Goal: Task Accomplishment & Management: Manage account settings

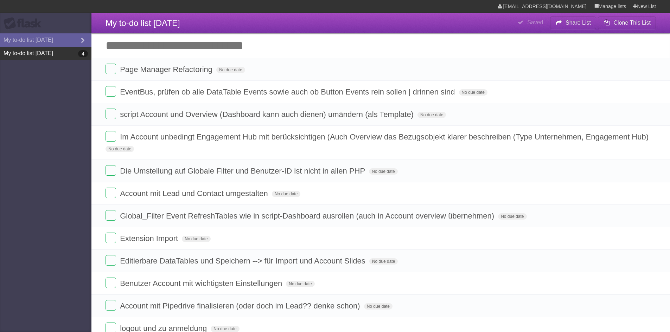
click at [49, 56] on link "My to-do list [DATE] 4" at bounding box center [45, 53] width 91 height 13
click at [51, 49] on link "My to-do list [DATE] 4" at bounding box center [45, 53] width 91 height 13
click at [114, 72] on label at bounding box center [111, 69] width 11 height 11
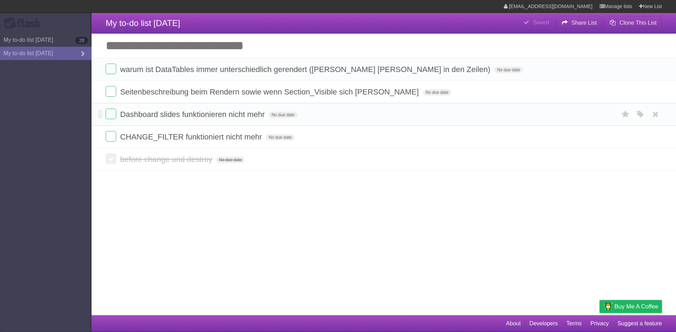
click at [116, 121] on li "Dashboard slides funktionieren nicht mehr No due date White Red Blue Green Purp…" at bounding box center [383, 114] width 584 height 23
click at [114, 119] on label at bounding box center [111, 114] width 11 height 11
click at [114, 137] on label at bounding box center [111, 136] width 11 height 11
click at [109, 114] on label at bounding box center [111, 114] width 11 height 11
click at [114, 114] on label at bounding box center [111, 114] width 11 height 11
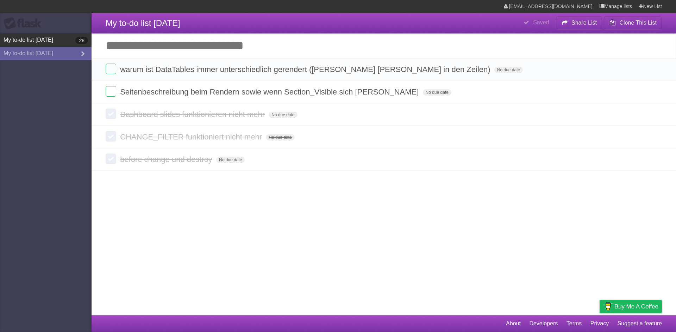
click at [46, 42] on link "My to-do list [DATE] 28" at bounding box center [45, 39] width 91 height 13
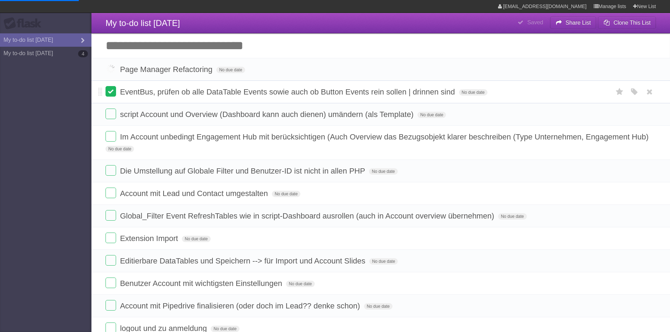
click at [112, 94] on label at bounding box center [111, 91] width 11 height 11
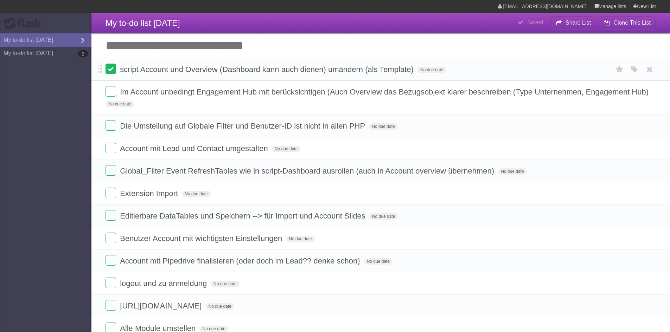
click at [115, 66] on label at bounding box center [111, 69] width 11 height 11
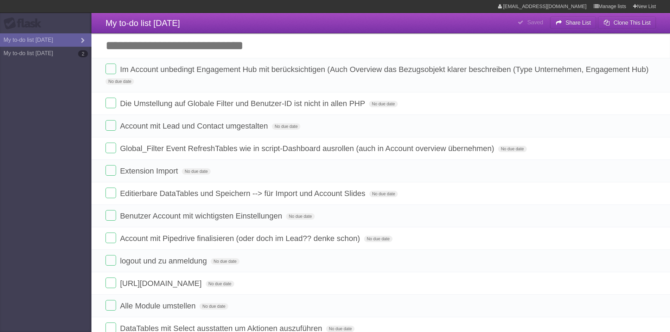
drag, startPoint x: 107, startPoint y: 106, endPoint x: 74, endPoint y: 108, distance: 33.2
click at [76, 108] on aside "Flask My to-do list [DATE] My to-do list [DATE] 2" at bounding box center [45, 166] width 91 height 332
click at [108, 148] on label at bounding box center [111, 148] width 11 height 11
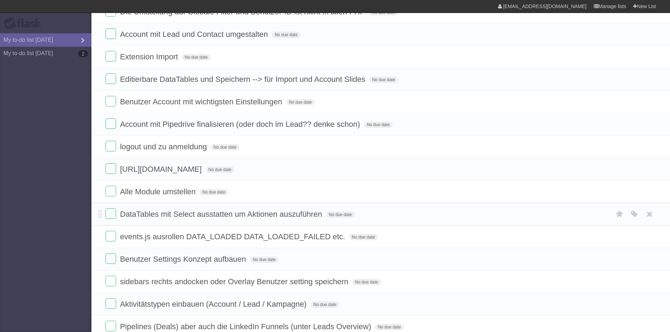
scroll to position [106, 0]
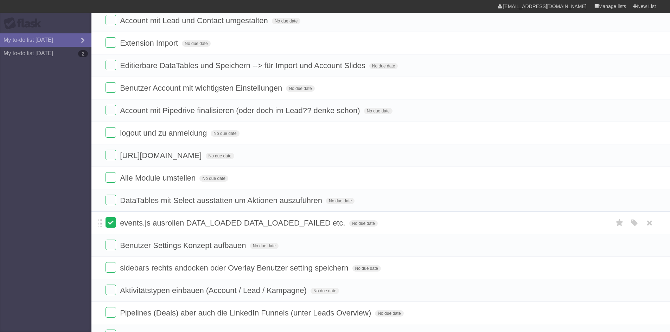
click at [109, 225] on label at bounding box center [111, 222] width 11 height 11
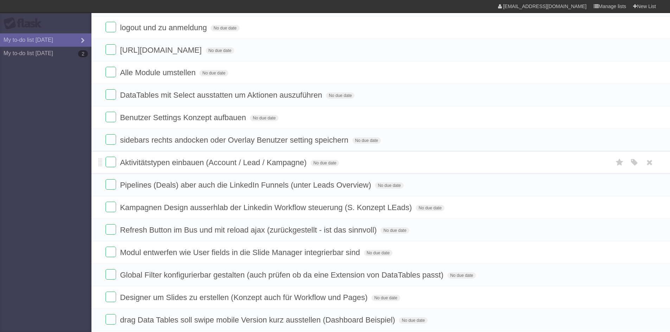
scroll to position [246, 0]
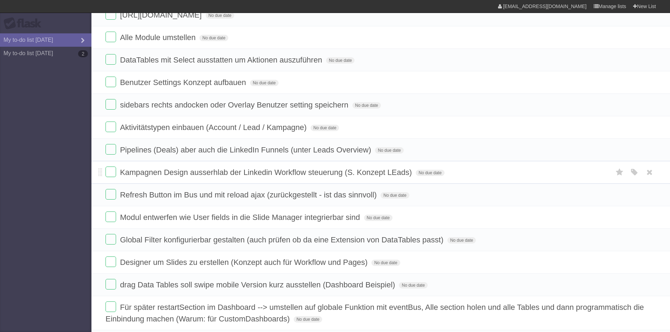
click at [223, 170] on span "Kampagnen Design ausserhlab der Linkedin Workflow steuerung (S. Konzept LEads)" at bounding box center [267, 172] width 294 height 9
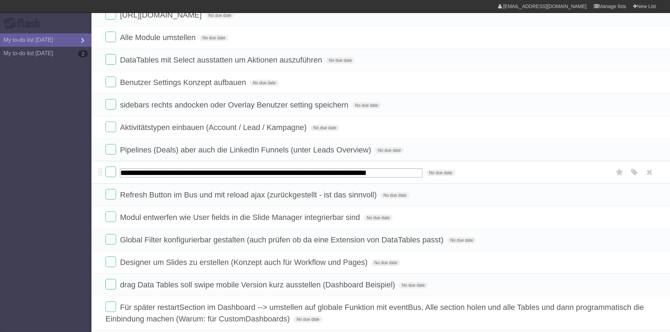
click at [220, 174] on input "**********" at bounding box center [271, 173] width 303 height 9
type input "**********"
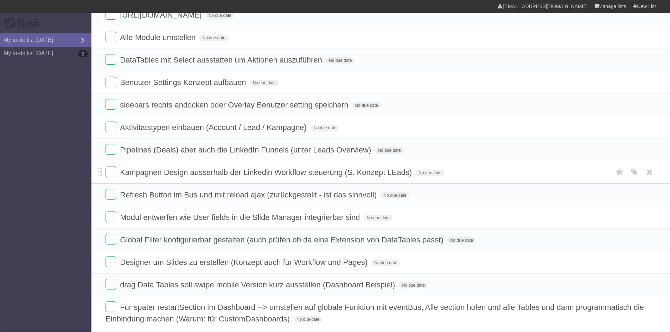
click at [399, 173] on span "Kampagnen Design ausserhalb der Linkedin Workflow steuerung (S. Konzept LEads)" at bounding box center [267, 172] width 294 height 9
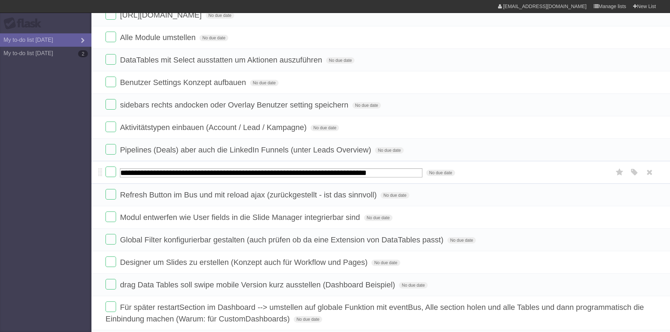
click at [397, 174] on input "**********" at bounding box center [271, 173] width 303 height 9
drag, startPoint x: 399, startPoint y: 175, endPoint x: 368, endPoint y: 194, distance: 36.2
click at [368, 194] on span "Refresh Button im Bus und mit reload ajax (zurückgestellt - ist das sinnvoll)" at bounding box center [249, 195] width 259 height 9
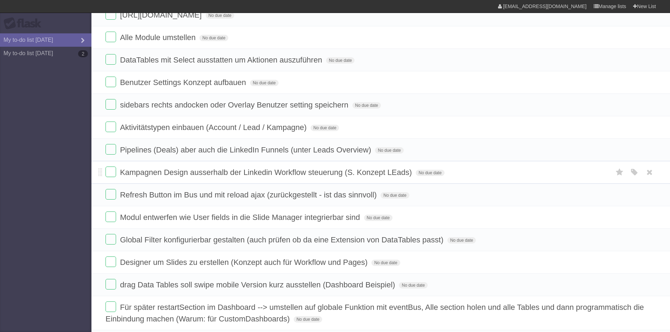
click at [389, 168] on form "Kampagnen Design ausserhalb der Linkedin Workflow steuerung (S. Konzept LEads) …" at bounding box center [381, 173] width 551 height 12
click at [392, 169] on span "Kampagnen Design ausserhalb der Linkedin Workflow steuerung (S. Konzept LEads)" at bounding box center [267, 172] width 294 height 9
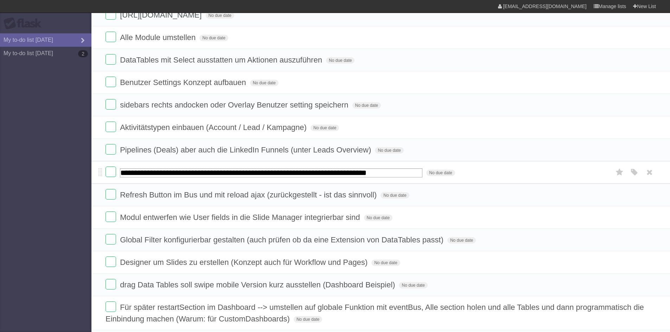
click at [395, 172] on input "**********" at bounding box center [271, 173] width 303 height 9
click at [266, 176] on input "**********" at bounding box center [271, 173] width 303 height 9
type input "**********"
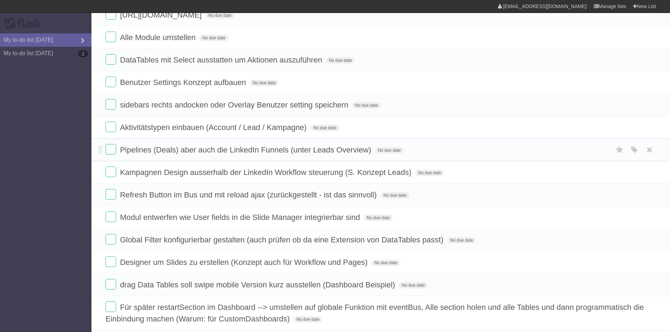
click at [408, 148] on form "Pipelines (Deals) aber auch die LinkedIn Funnels (unter Leads Overview) No due …" at bounding box center [381, 150] width 551 height 12
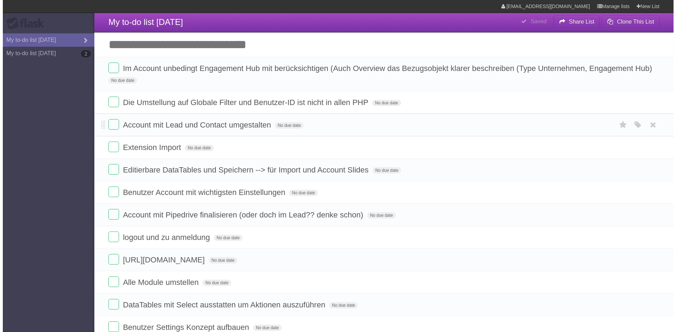
scroll to position [0, 0]
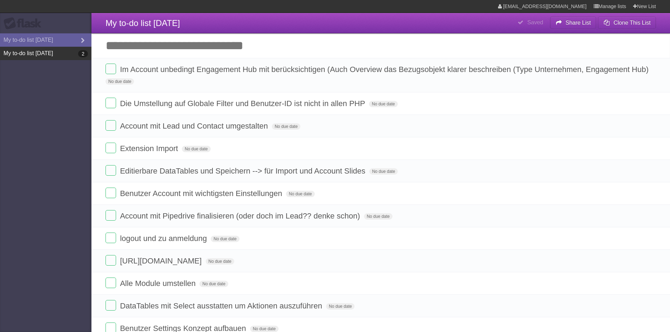
click at [54, 51] on link "My to-do list [DATE] 2" at bounding box center [45, 53] width 91 height 13
